Goal: Information Seeking & Learning: Learn about a topic

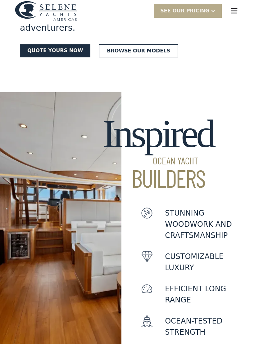
scroll to position [164, 0]
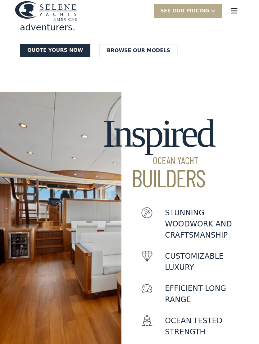
click at [191, 283] on p "Efficient Long Range" at bounding box center [199, 294] width 68 height 22
click at [206, 283] on p "Efficient Long Range" at bounding box center [199, 294] width 68 height 22
click at [215, 315] on p "Ocean-Tested Strength" at bounding box center [199, 326] width 68 height 22
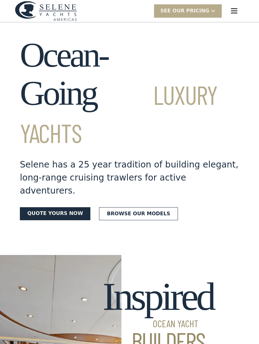
scroll to position [0, 0]
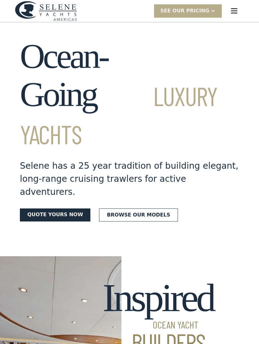
click at [122, 208] on link "Browse our models" at bounding box center [138, 214] width 79 height 13
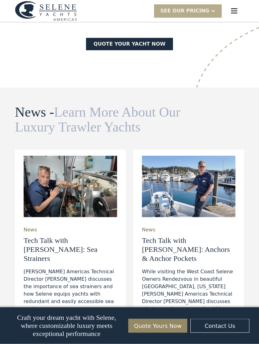
scroll to position [1727, 0]
click at [50, 236] on h3 "Tech Talk with [PERSON_NAME]: Sea Strainers" at bounding box center [70, 249] width 93 height 27
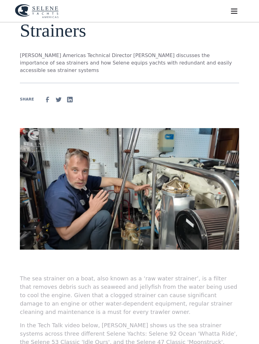
scroll to position [74, 0]
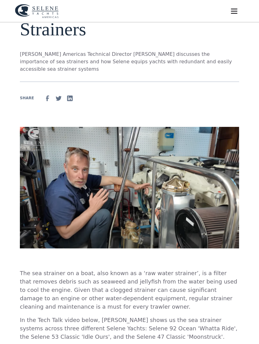
click at [132, 181] on img at bounding box center [129, 188] width 219 height 122
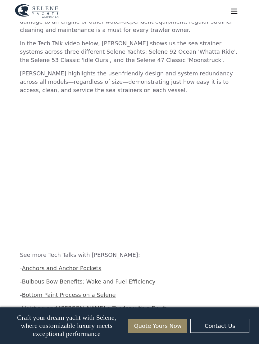
scroll to position [361, 0]
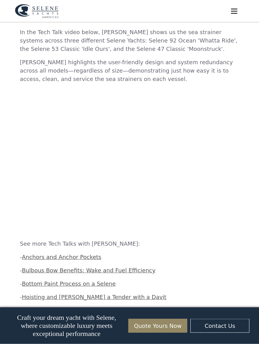
click at [59, 254] on link "Anchors and Anchor Pockets" at bounding box center [61, 257] width 79 height 7
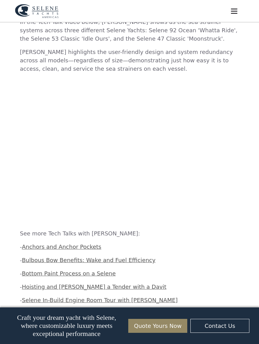
scroll to position [373, 0]
